Goal: Information Seeking & Learning: Learn about a topic

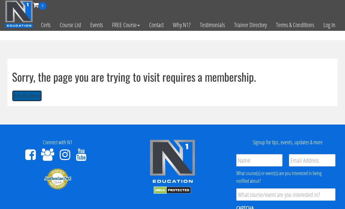
click at [34, 93] on button "Return Home" at bounding box center [27, 95] width 30 height 11
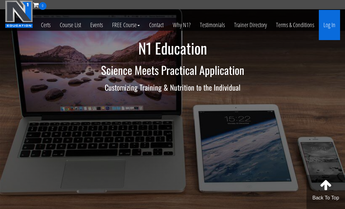
click at [331, 27] on link "Log In" at bounding box center [329, 25] width 21 height 30
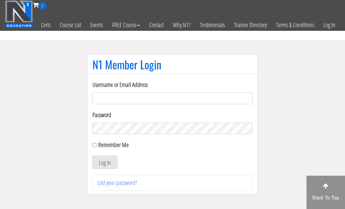
click at [186, 100] on input "Username or Email Address" at bounding box center [173, 99] width 160 height 12
type input "subhamrwt624@gmail.com"
click at [93, 156] on button "Log In" at bounding box center [105, 162] width 25 height 13
click at [100, 145] on label "Remember Me" at bounding box center [113, 145] width 31 height 8
click at [97, 145] on input "Remember Me" at bounding box center [95, 145] width 4 height 4
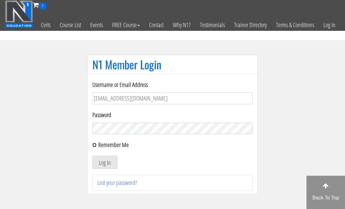
checkbox input "true"
click at [103, 165] on button "Log In" at bounding box center [105, 162] width 25 height 13
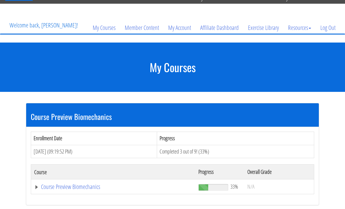
scroll to position [26, 0]
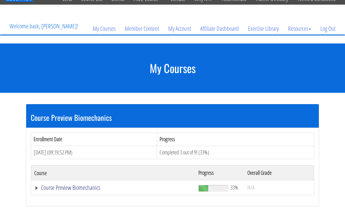
click at [186, 187] on link "Course Preview Biomechanics" at bounding box center [113, 188] width 158 height 6
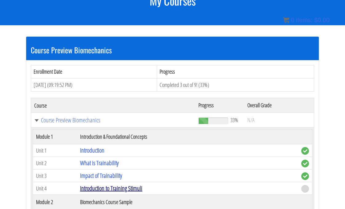
click at [125, 189] on link "Introduction to Training Stimuli" at bounding box center [111, 188] width 62 height 8
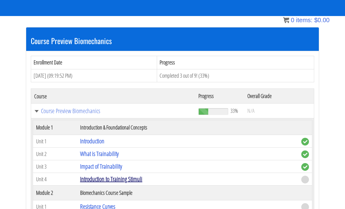
scroll to position [123, 0]
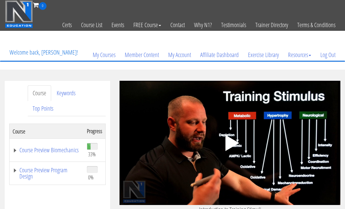
click at [230, 143] on polygon at bounding box center [232, 143] width 14 height 16
click at [303, 157] on div ".a{fill:#000;opacity:0.65;}.b{fill:#fff;opacity:1.0;} .fp-color-play{opacity:0.…" at bounding box center [230, 143] width 221 height 124
click at [311, 146] on div at bounding box center [230, 143] width 221 height 9
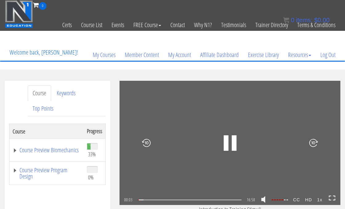
click at [330, 198] on icon at bounding box center [332, 198] width 7 height 5
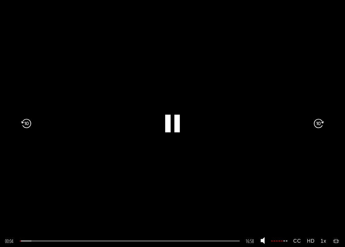
click at [302, 170] on div at bounding box center [314, 123] width 62 height 133
click at [162, 128] on icon ".fp-color-play{opacity:0.65;}.rect{fill:#fff;}" at bounding box center [173, 123] width 44 height 44
click at [172, 117] on icon ".fp-color-play{opacity:0.65;}.rect{fill:#fff;}" at bounding box center [173, 124] width 24 height 24
click at [23, 123] on icon at bounding box center [26, 124] width 10 height 30
click at [25, 122] on icon at bounding box center [26, 124] width 10 height 30
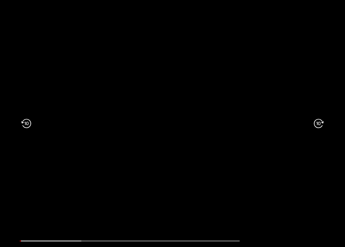
click at [25, 122] on icon at bounding box center [26, 124] width 10 height 30
click at [28, 121] on icon at bounding box center [26, 124] width 10 height 30
click at [70, 147] on div ".a{fill:#000;opacity:0.65;}.b{fill:#fff;opacity:1.0;} .fp-color-play{opacity:0.…" at bounding box center [172, 123] width 345 height 247
click at [71, 146] on div ".a{fill:#000;opacity:0.65;}.b{fill:#fff;opacity:1.0;} .fp-color-play{opacity:0.…" at bounding box center [172, 123] width 345 height 247
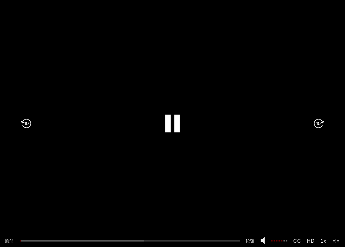
click at [71, 148] on div ".a{fill:#000;opacity:0.65;}.b{fill:#fff;opacity:1.0;} .fp-color-play{opacity:0.…" at bounding box center [172, 123] width 345 height 247
click at [70, 146] on div ".a{fill:#000;opacity:0.65;}.b{fill:#fff;opacity:1.0;} .fp-color-play{opacity:0.…" at bounding box center [172, 123] width 345 height 247
click at [23, 122] on icon at bounding box center [26, 124] width 10 height 30
click at [22, 123] on icon at bounding box center [26, 124] width 10 height 30
click at [31, 121] on icon at bounding box center [26, 124] width 10 height 30
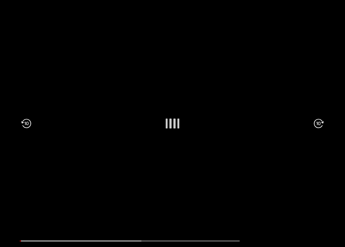
click at [27, 124] on icon at bounding box center [26, 124] width 10 height 30
click at [0, 0] on icon at bounding box center [0, 0] width 0 height 0
click at [26, 133] on icon at bounding box center [26, 124] width 10 height 30
click at [27, 131] on icon at bounding box center [26, 124] width 10 height 30
click at [28, 126] on icon at bounding box center [26, 124] width 10 height 30
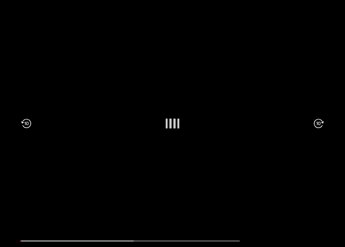
click at [29, 124] on icon at bounding box center [26, 124] width 10 height 30
click at [316, 126] on icon at bounding box center [319, 124] width 10 height 30
click at [23, 123] on icon at bounding box center [26, 124] width 10 height 30
click at [31, 120] on icon at bounding box center [26, 124] width 10 height 30
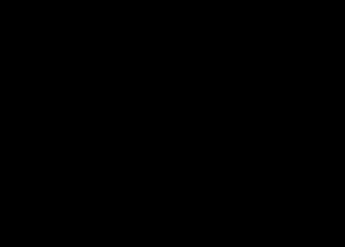
click at [0, 0] on icon at bounding box center [0, 0] width 0 height 0
click at [154, 106] on icon ".fp-color-play{opacity:0.65;}.rect{fill:#fff;}" at bounding box center [173, 123] width 44 height 44
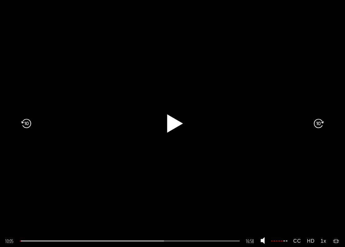
click at [174, 126] on rect at bounding box center [175, 124] width 3 height 10
click at [35, 122] on div at bounding box center [31, 123] width 62 height 133
click at [27, 124] on icon at bounding box center [26, 124] width 10 height 30
click at [30, 122] on icon at bounding box center [26, 124] width 10 height 30
click at [324, 134] on icon at bounding box center [319, 124] width 10 height 30
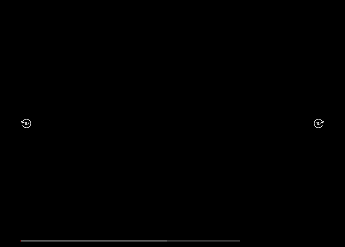
click at [322, 126] on icon at bounding box center [319, 124] width 10 height 30
